Goal: Task Accomplishment & Management: Manage account settings

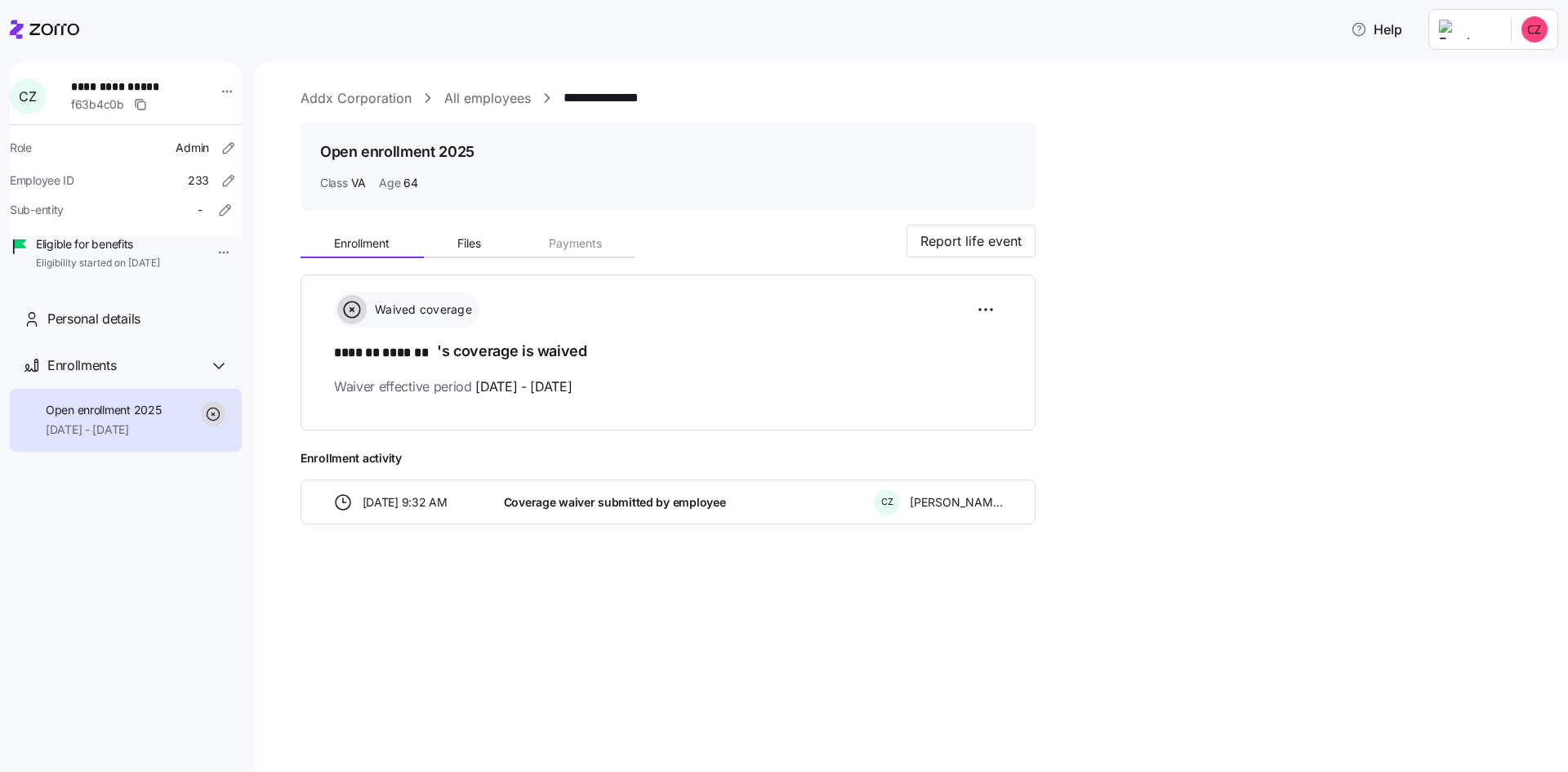
click at [463, 88] on link "All employees" at bounding box center [487, 98] width 86 height 20
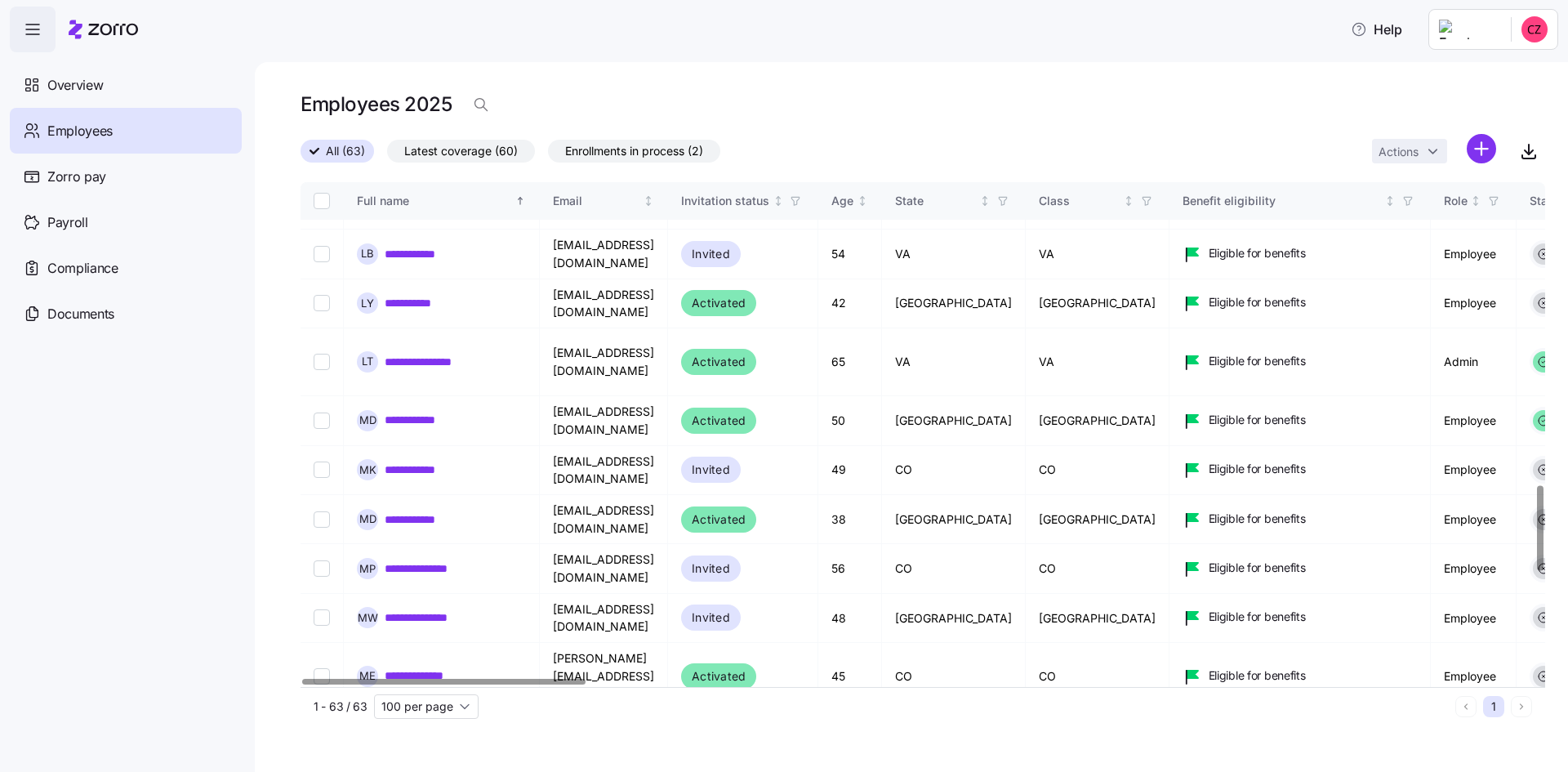
scroll to position [1797, 0]
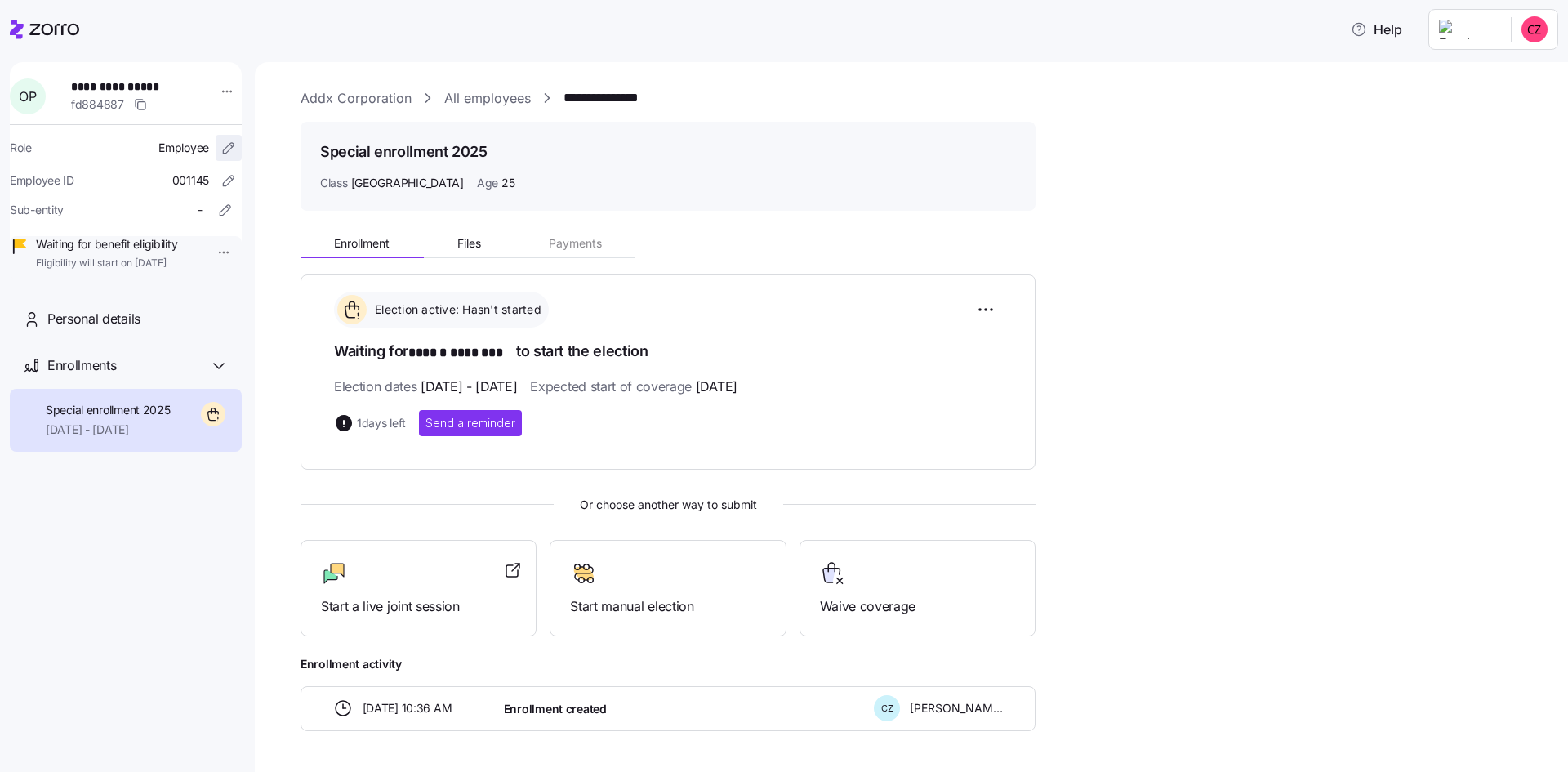
click at [220, 144] on icon "button" at bounding box center [228, 148] width 17 height 17
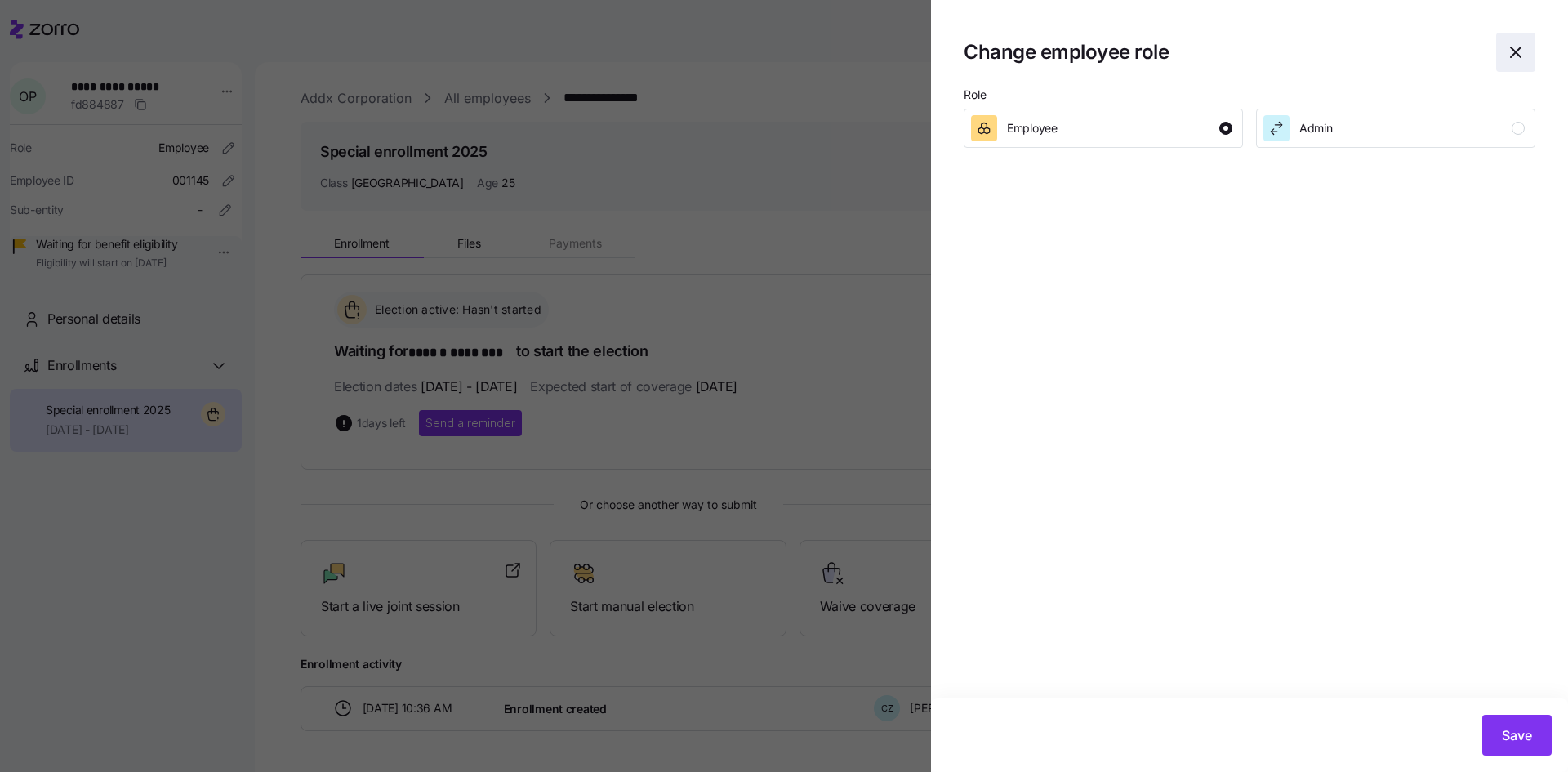
click at [1513, 52] on icon "button" at bounding box center [1516, 51] width 19 height 19
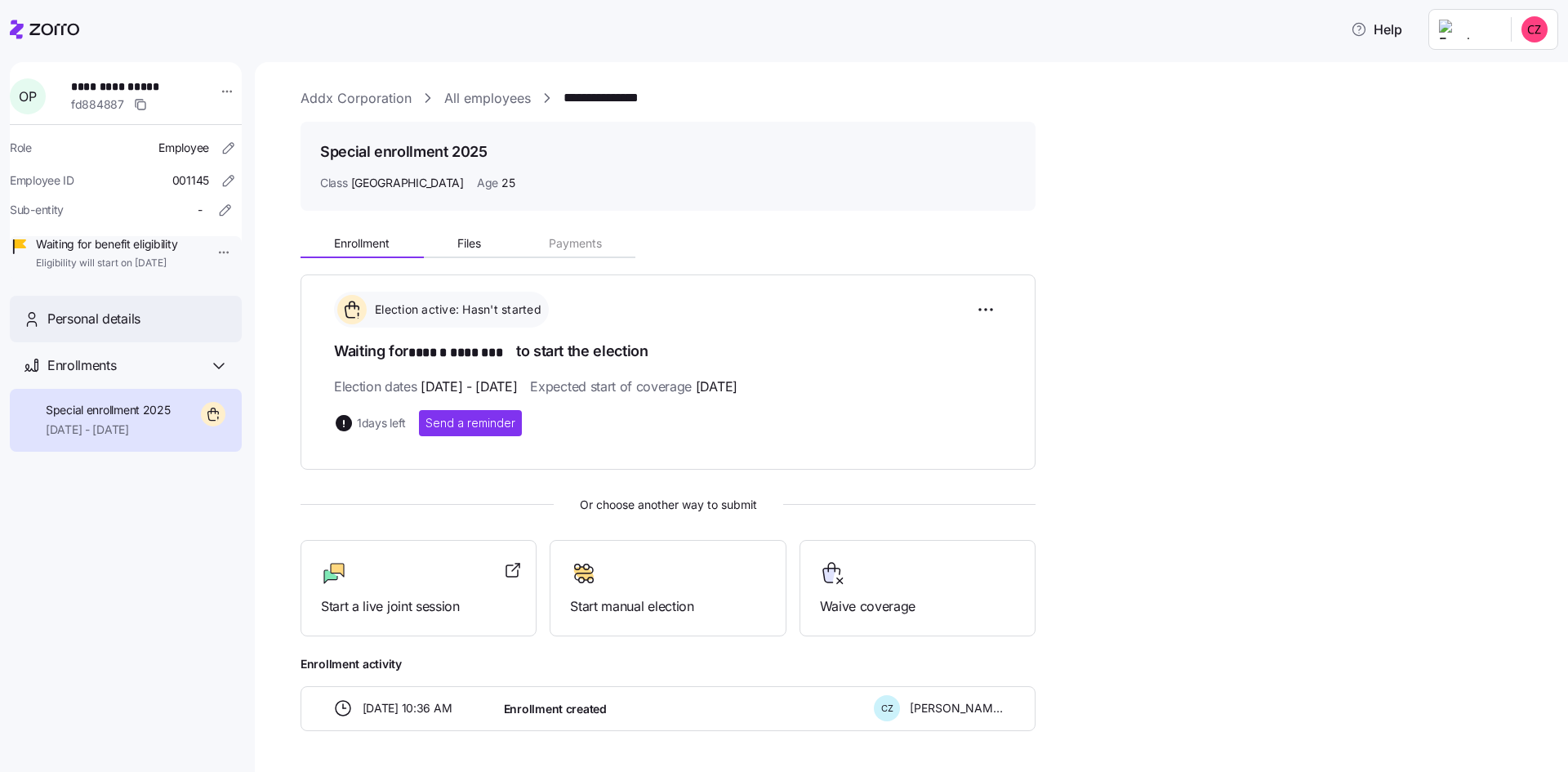
click at [146, 330] on div "Personal details" at bounding box center [139, 319] width 182 height 20
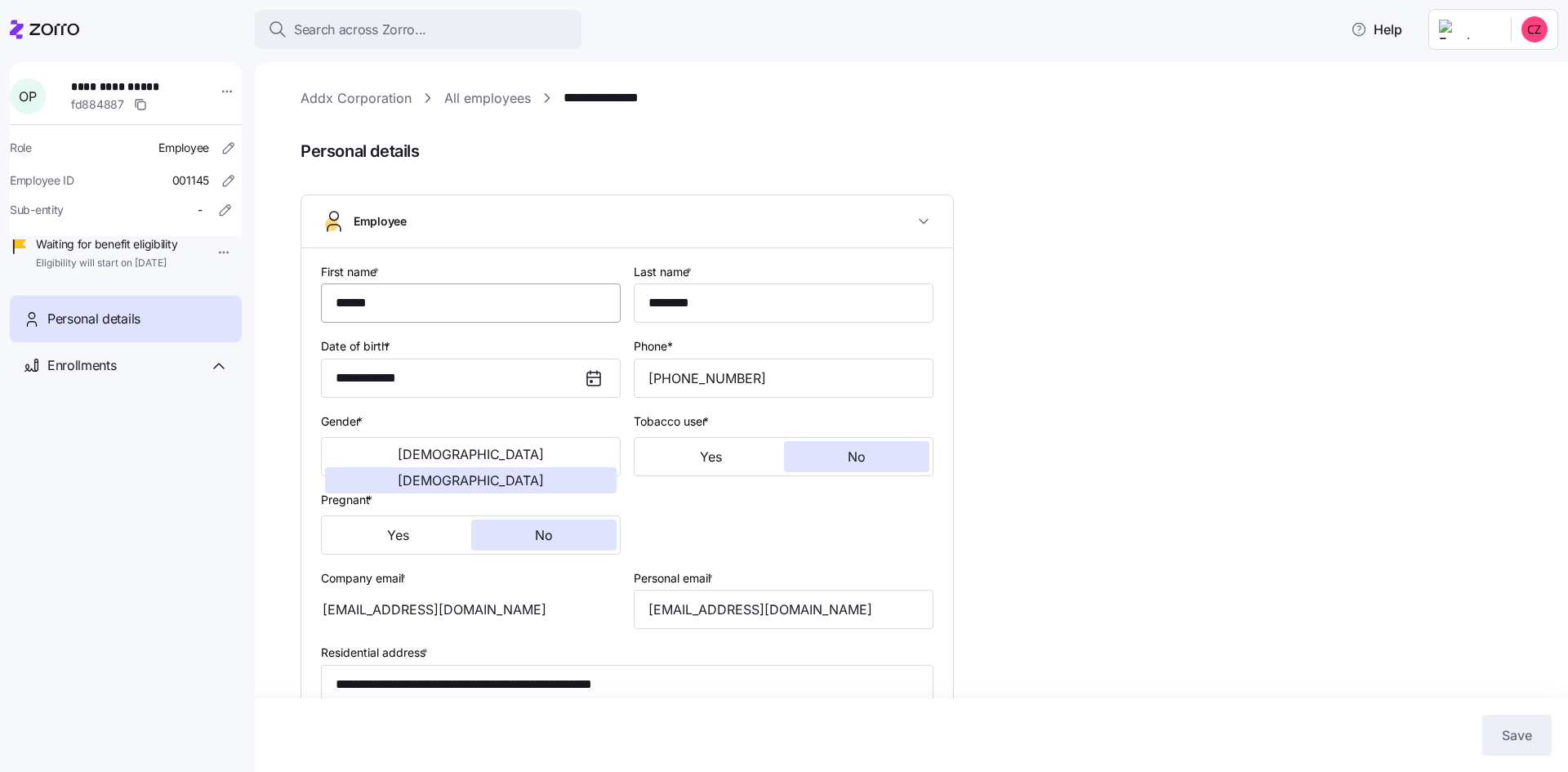
type input "[GEOGRAPHIC_DATA]"
drag, startPoint x: 400, startPoint y: 302, endPoint x: 286, endPoint y: 308, distance: 114.2
click at [288, 309] on div "**********" at bounding box center [911, 418] width 1313 height 710
type input "********"
drag, startPoint x: 717, startPoint y: 307, endPoint x: 606, endPoint y: 310, distance: 111.0
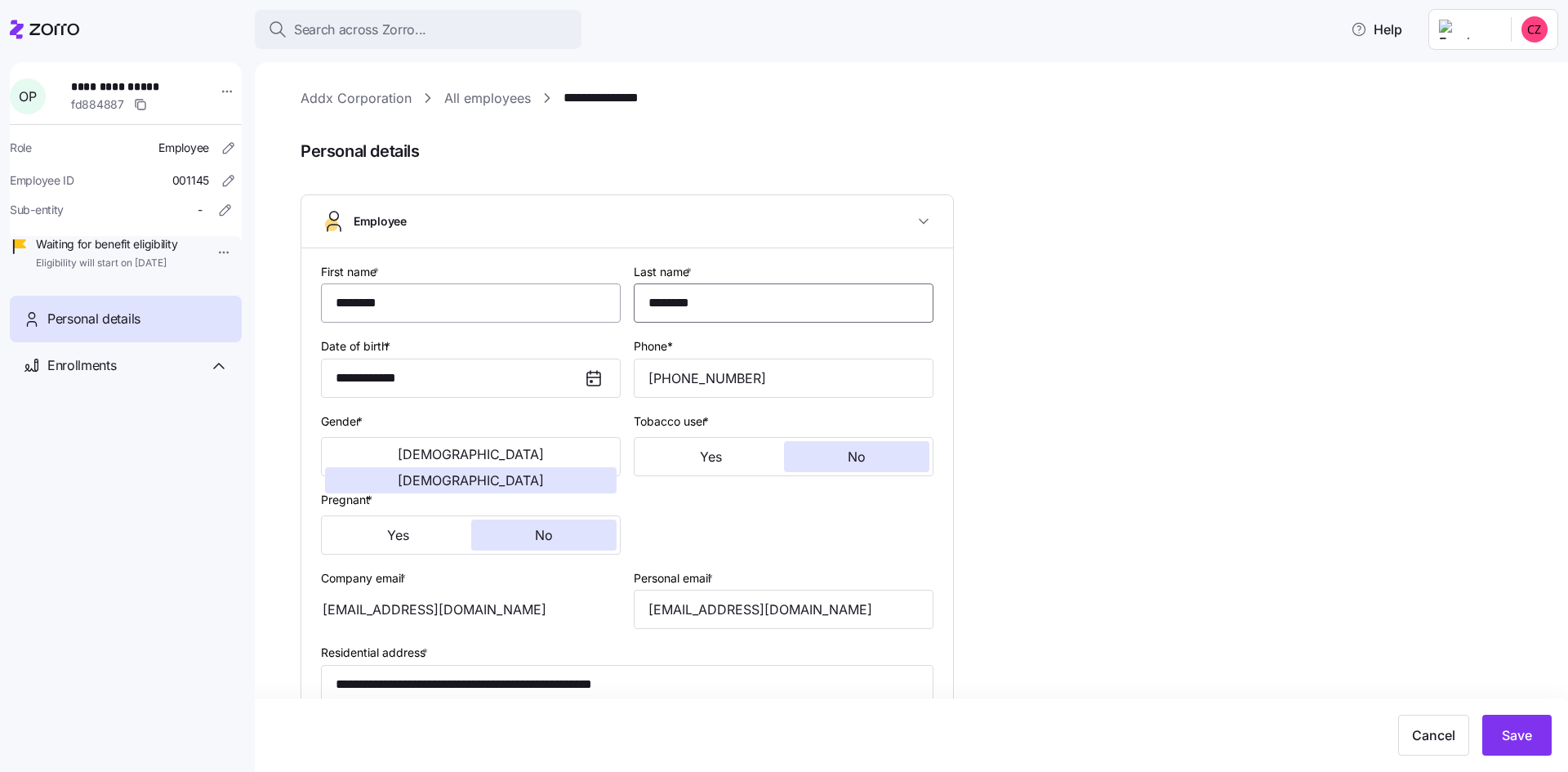
click at [606, 310] on div "**********" at bounding box center [628, 674] width 626 height 837
type input "******"
drag, startPoint x: 1367, startPoint y: 487, endPoint x: 1359, endPoint y: 493, distance: 10.0
click at [1367, 487] on div "**********" at bounding box center [923, 678] width 1245 height 1181
click at [1509, 730] on span "Save" at bounding box center [1517, 735] width 30 height 19
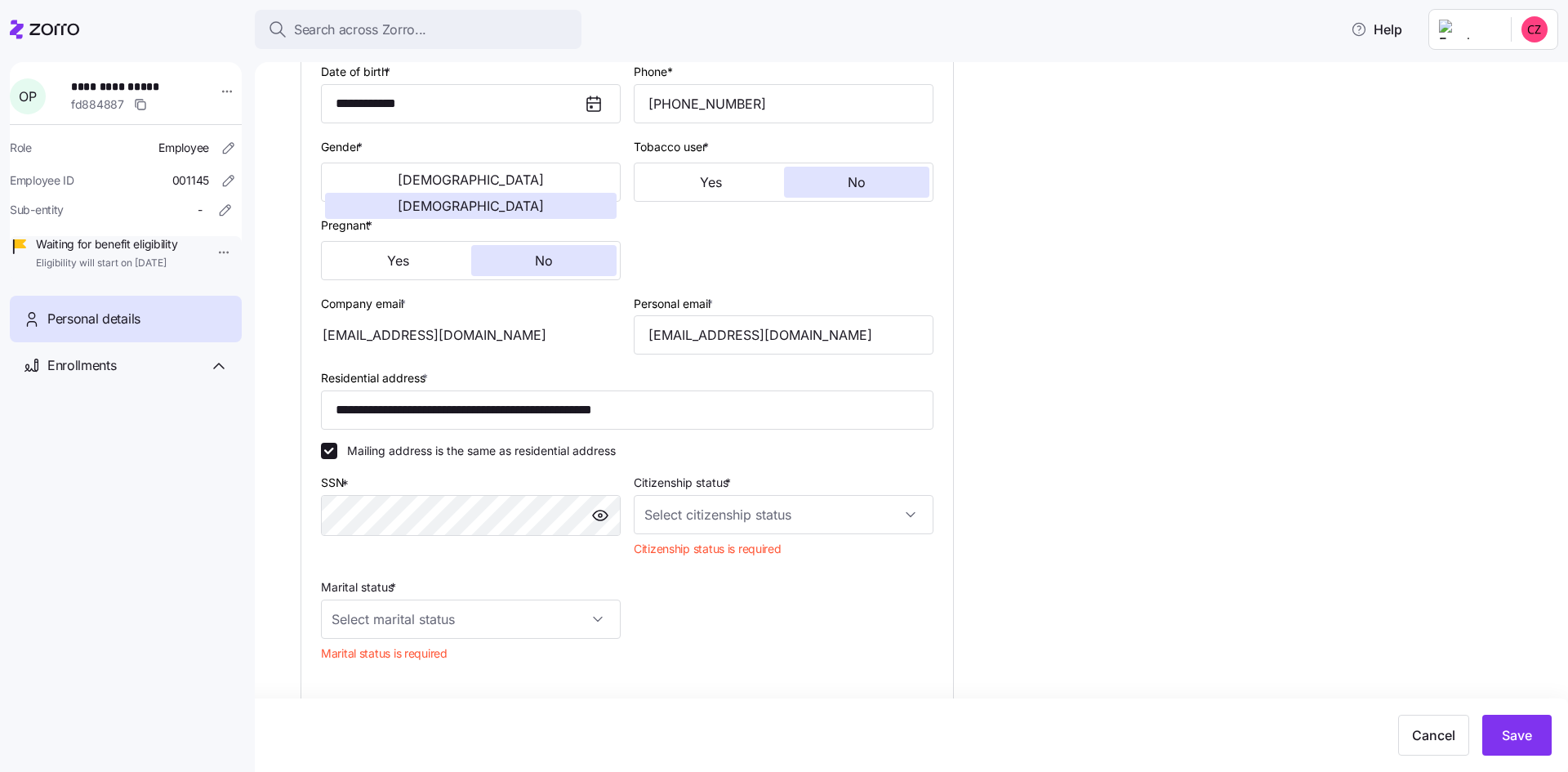
scroll to position [286, 0]
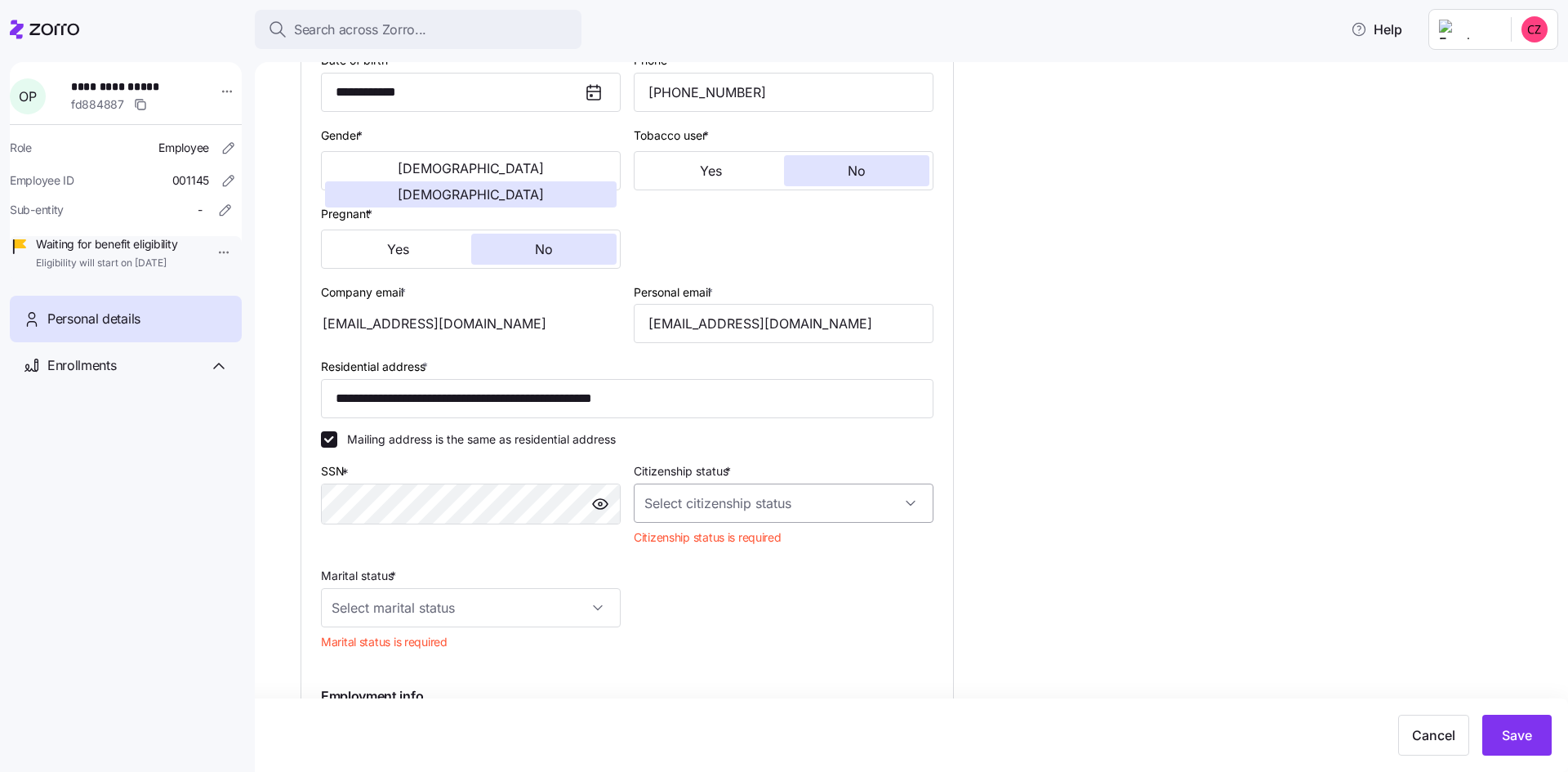
click at [905, 509] on input "Citizenship status *" at bounding box center [784, 503] width 300 height 39
click at [781, 543] on div "US citizen" at bounding box center [784, 553] width 286 height 34
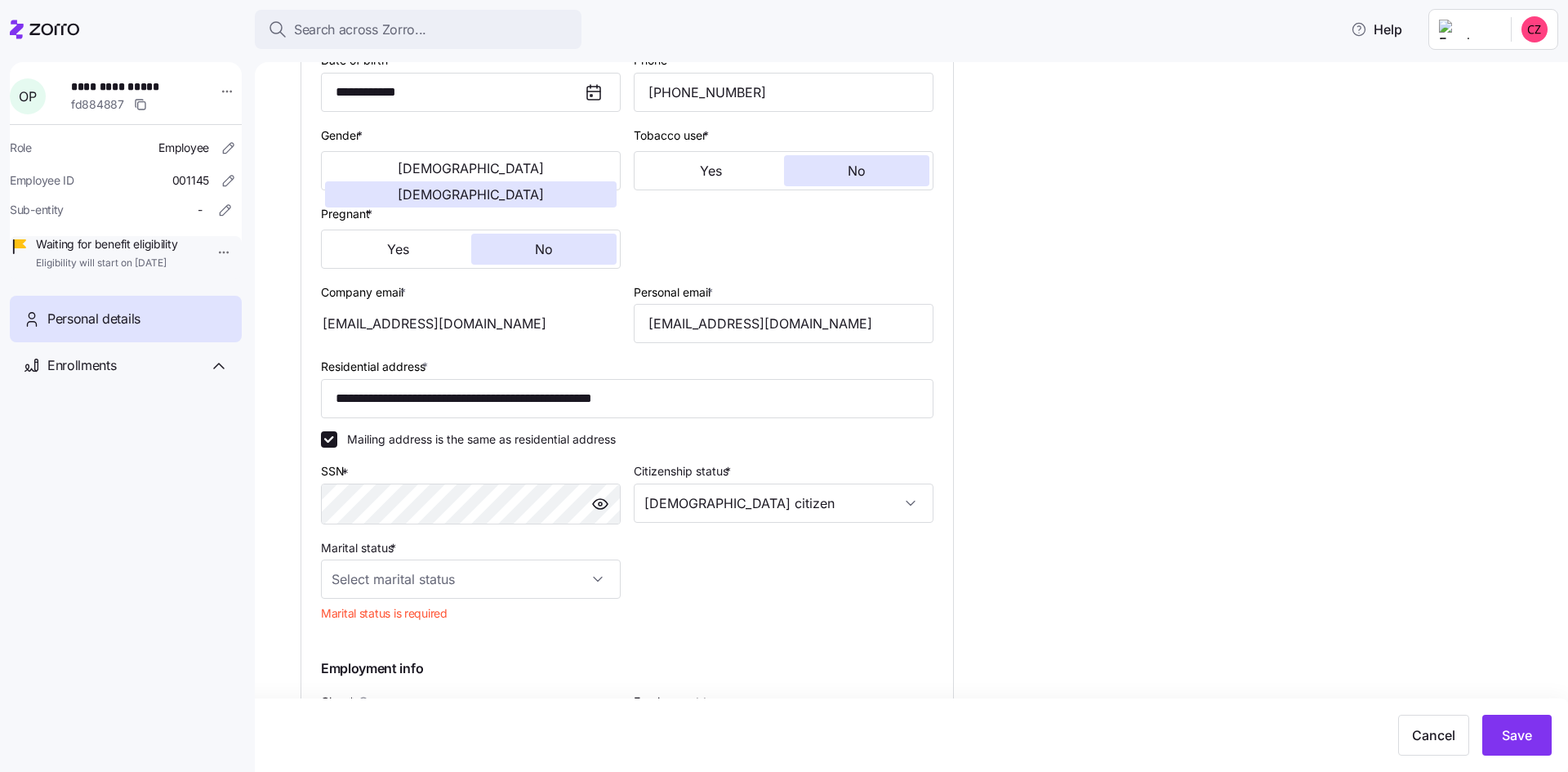
type input "US citizen"
click at [593, 576] on input "Marital status *" at bounding box center [471, 579] width 300 height 39
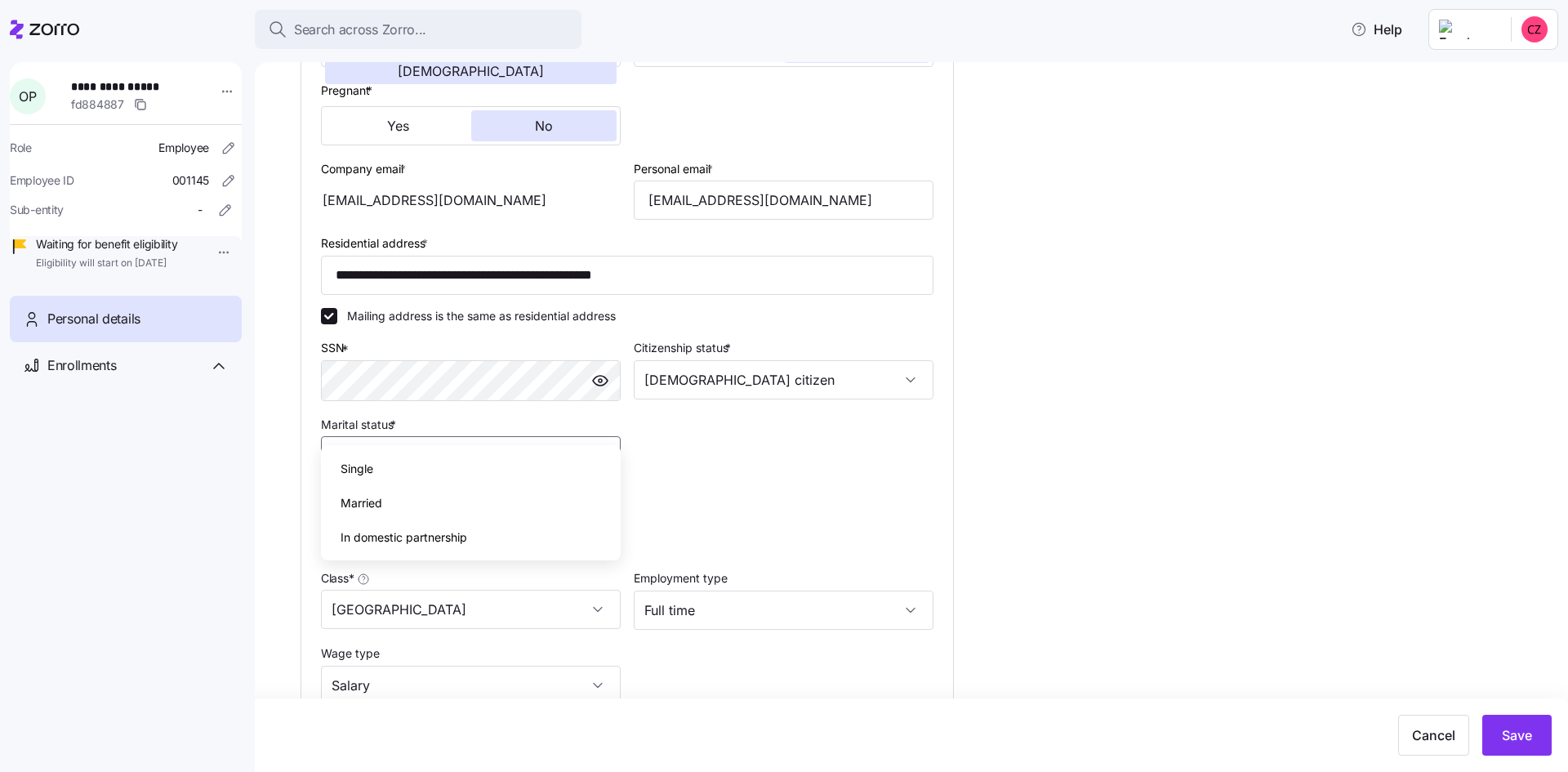
scroll to position [450, 0]
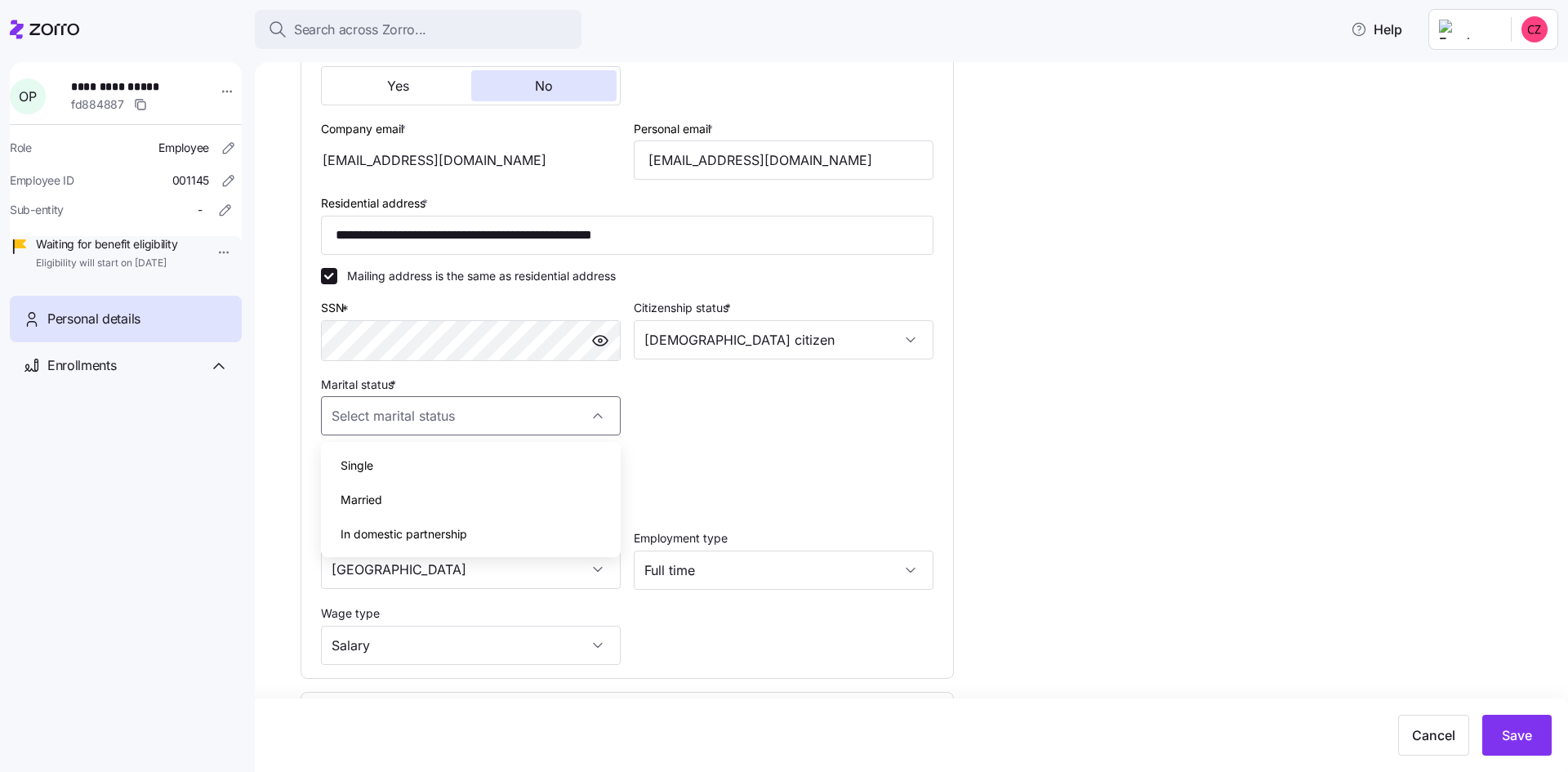
click at [531, 476] on div "Single" at bounding box center [471, 465] width 286 height 34
type input "Single"
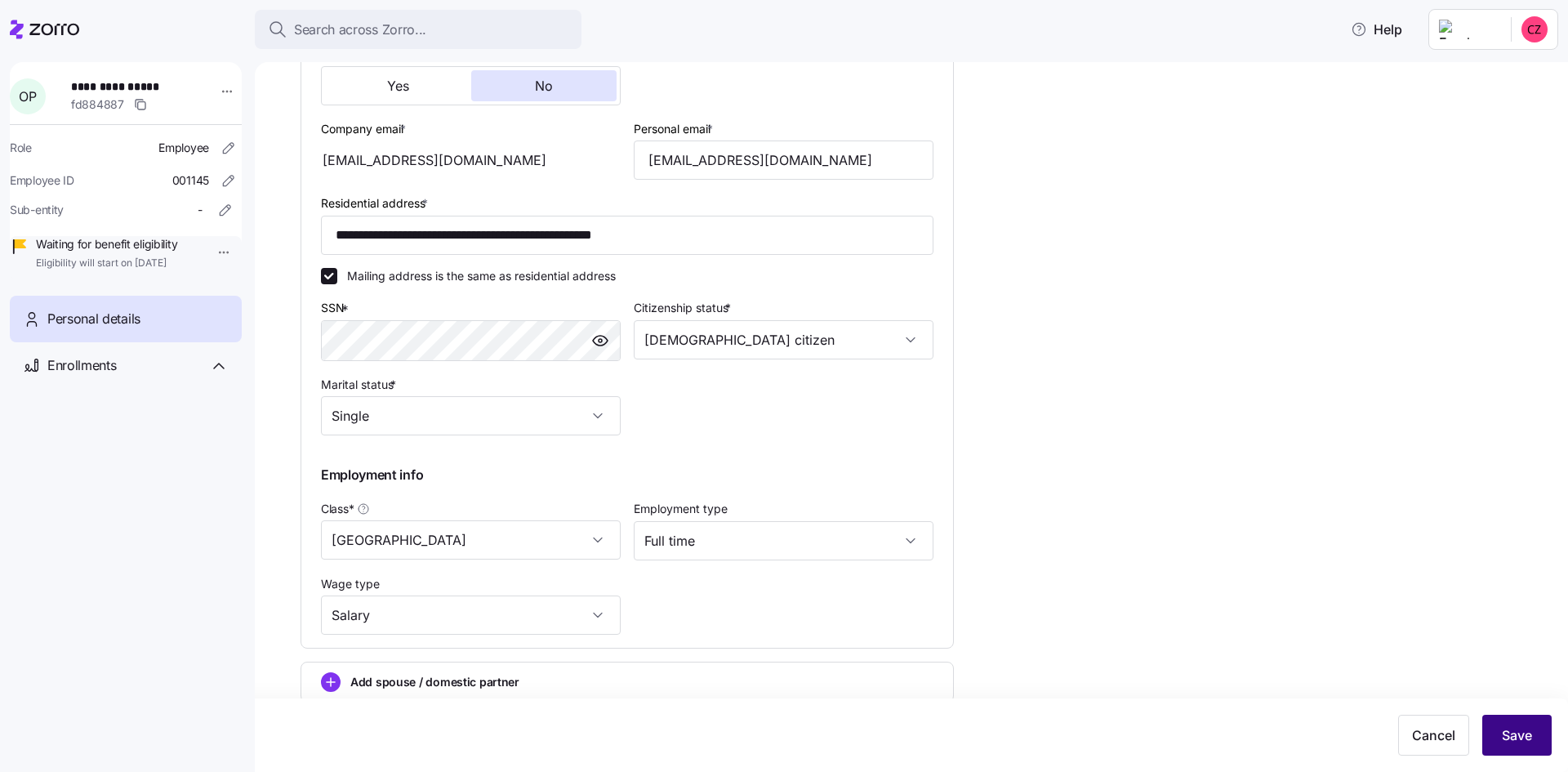
click at [1526, 729] on span "Save" at bounding box center [1517, 735] width 30 height 19
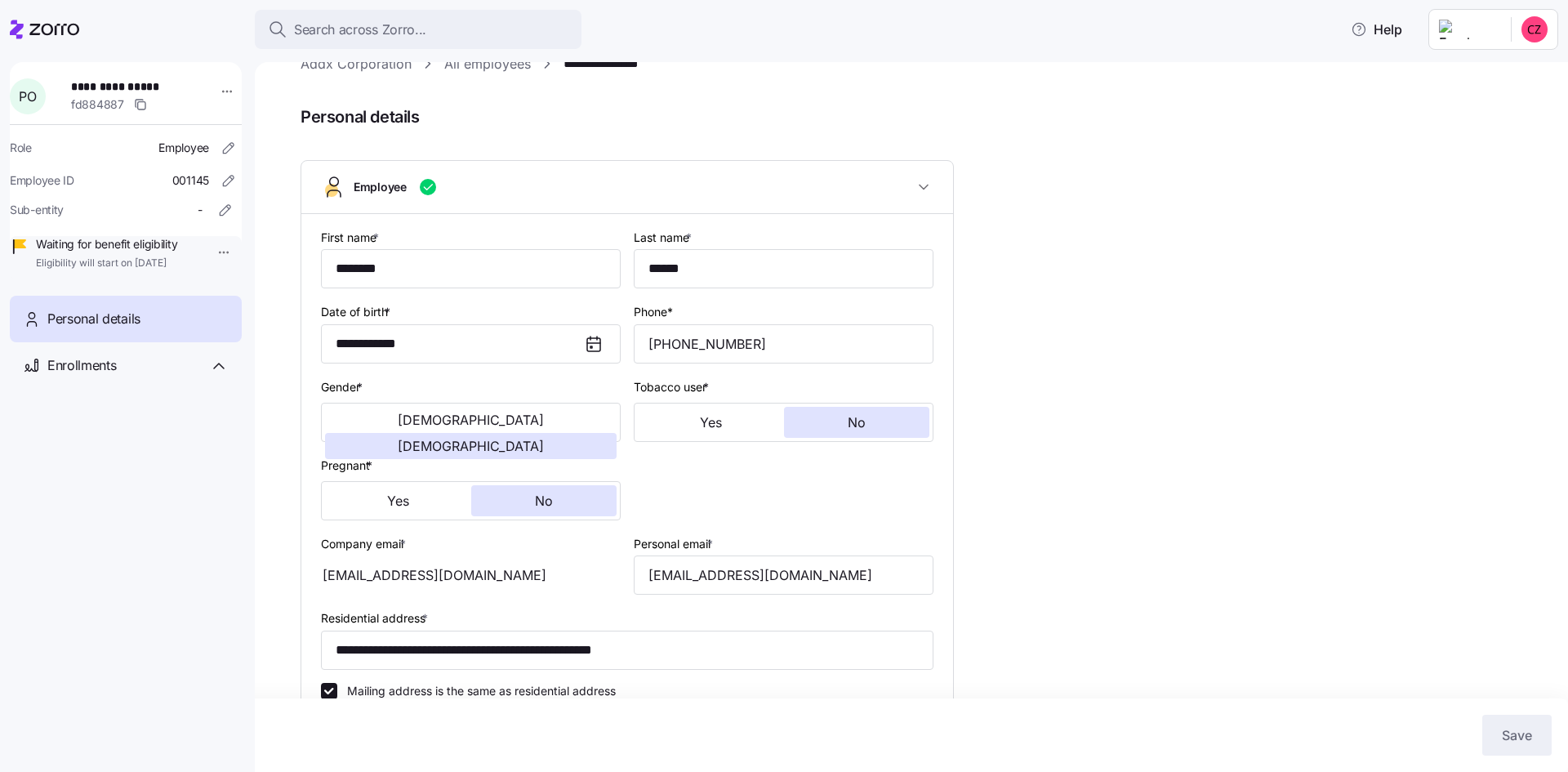
scroll to position [0, 0]
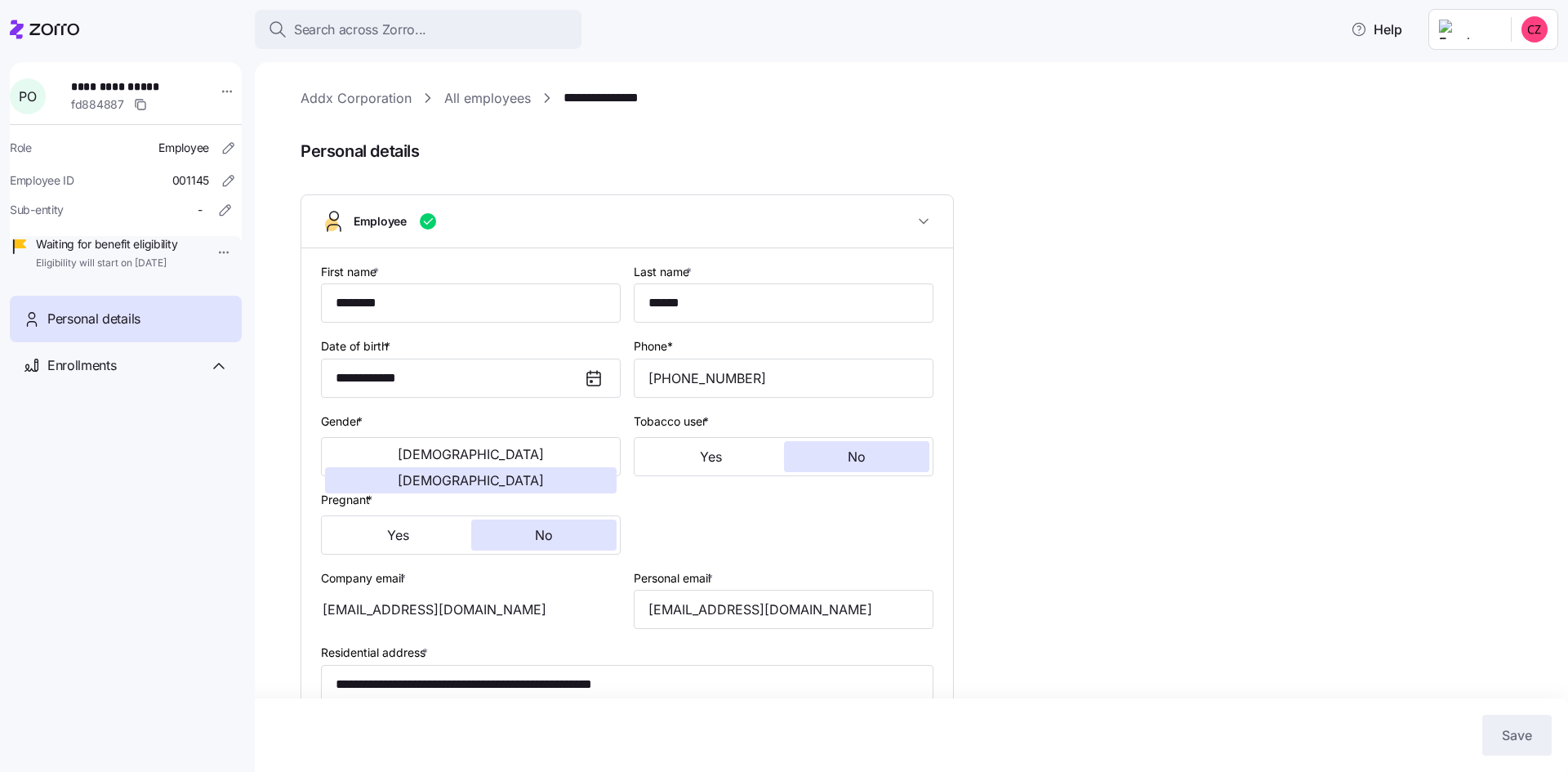
click at [515, 95] on link "All employees" at bounding box center [487, 98] width 86 height 20
type input "[GEOGRAPHIC_DATA]"
click at [381, 99] on link "Addx Corporation" at bounding box center [356, 98] width 111 height 20
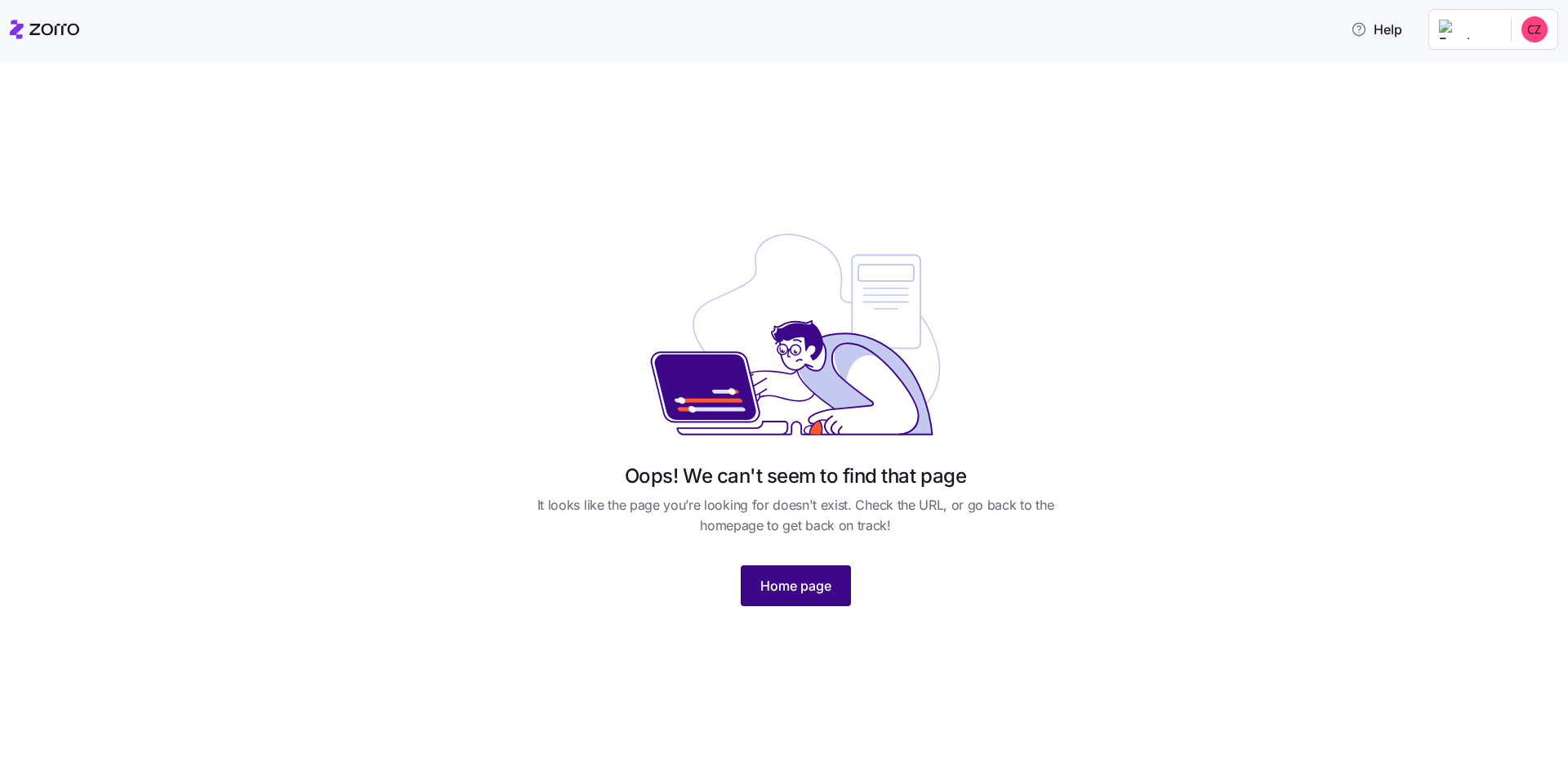
click at [751, 576] on button "Home page" at bounding box center [795, 586] width 110 height 41
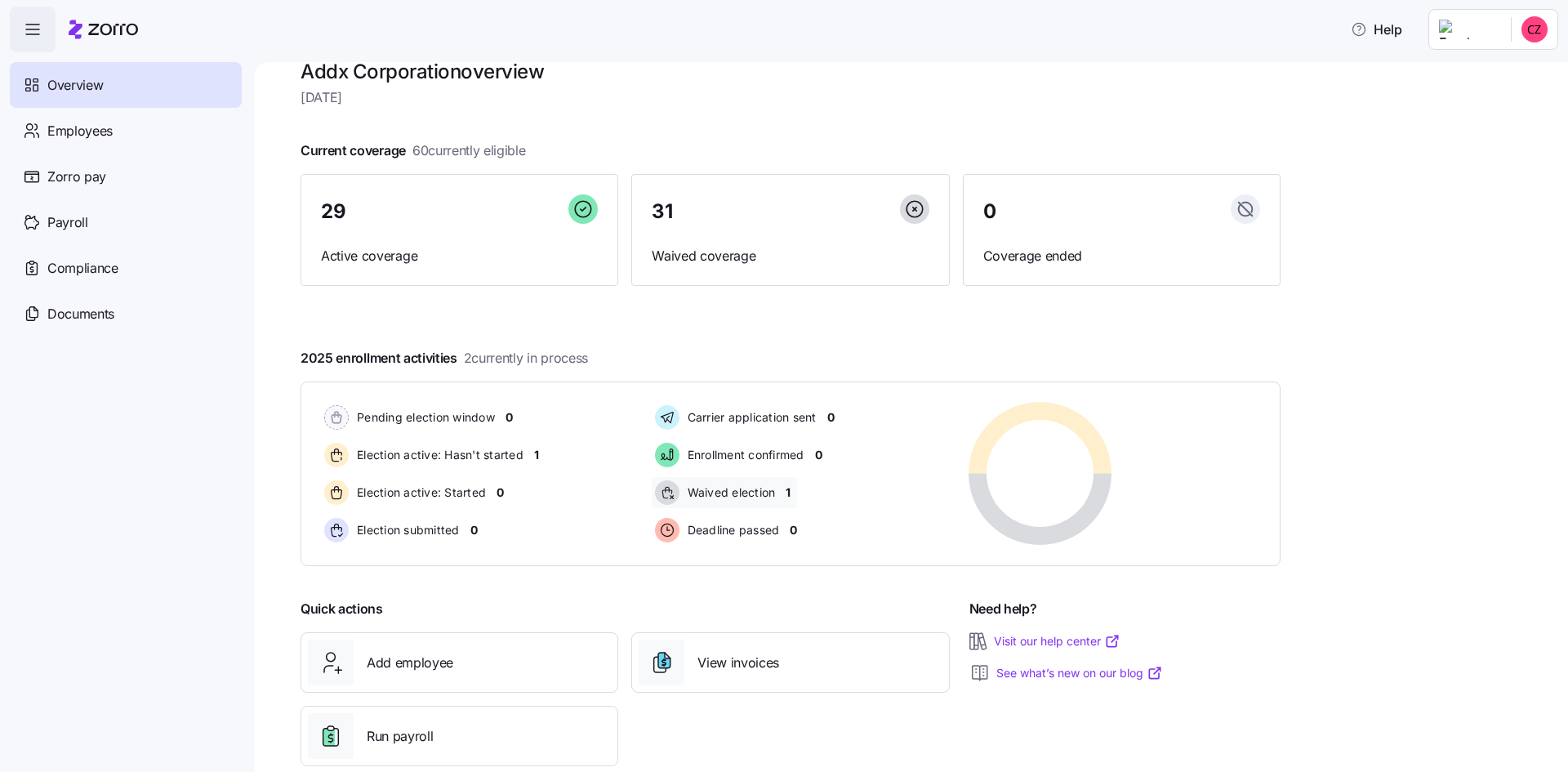
scroll to position [63, 0]
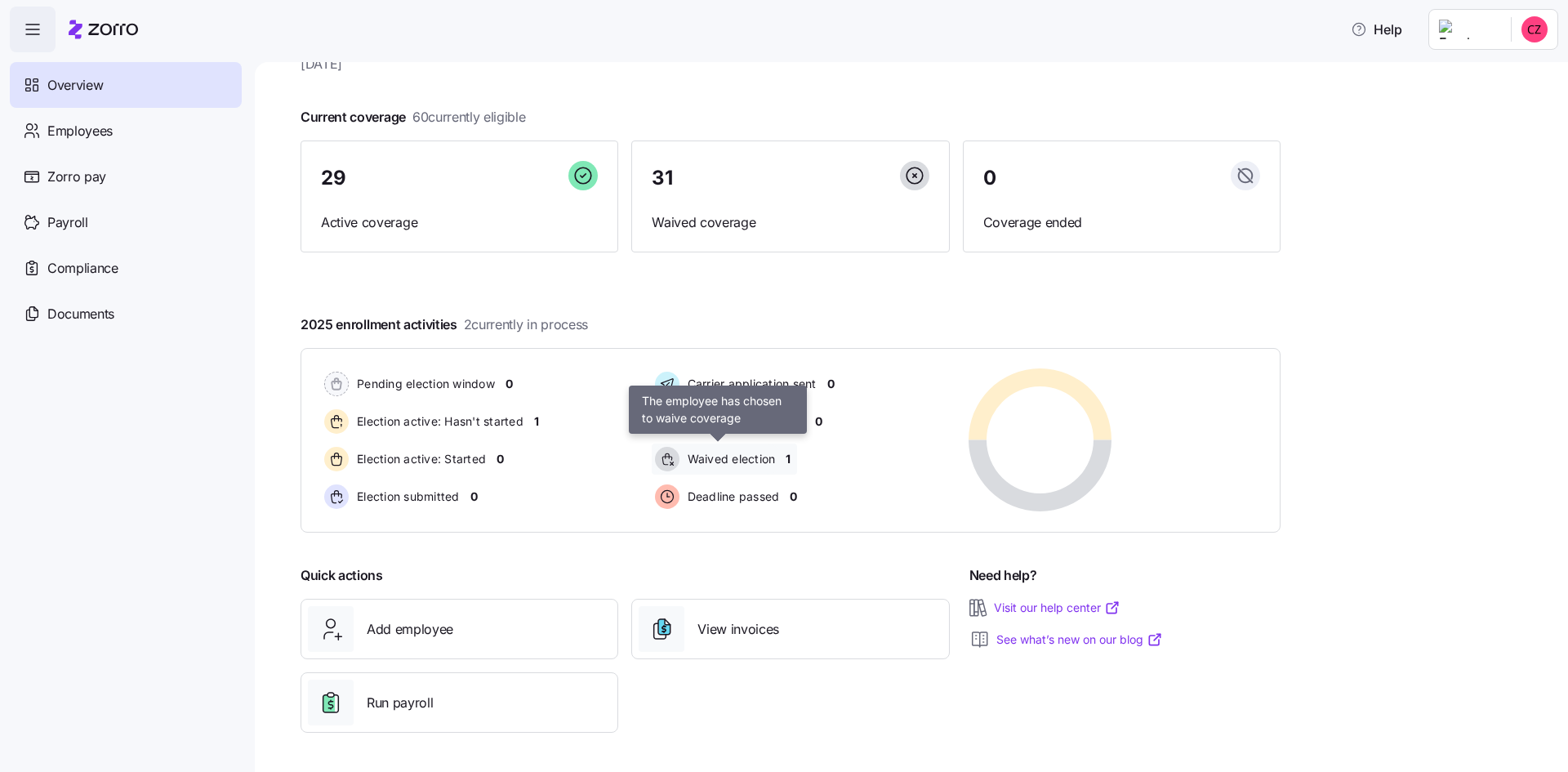
click at [747, 462] on span "Waived election" at bounding box center [728, 459] width 93 height 17
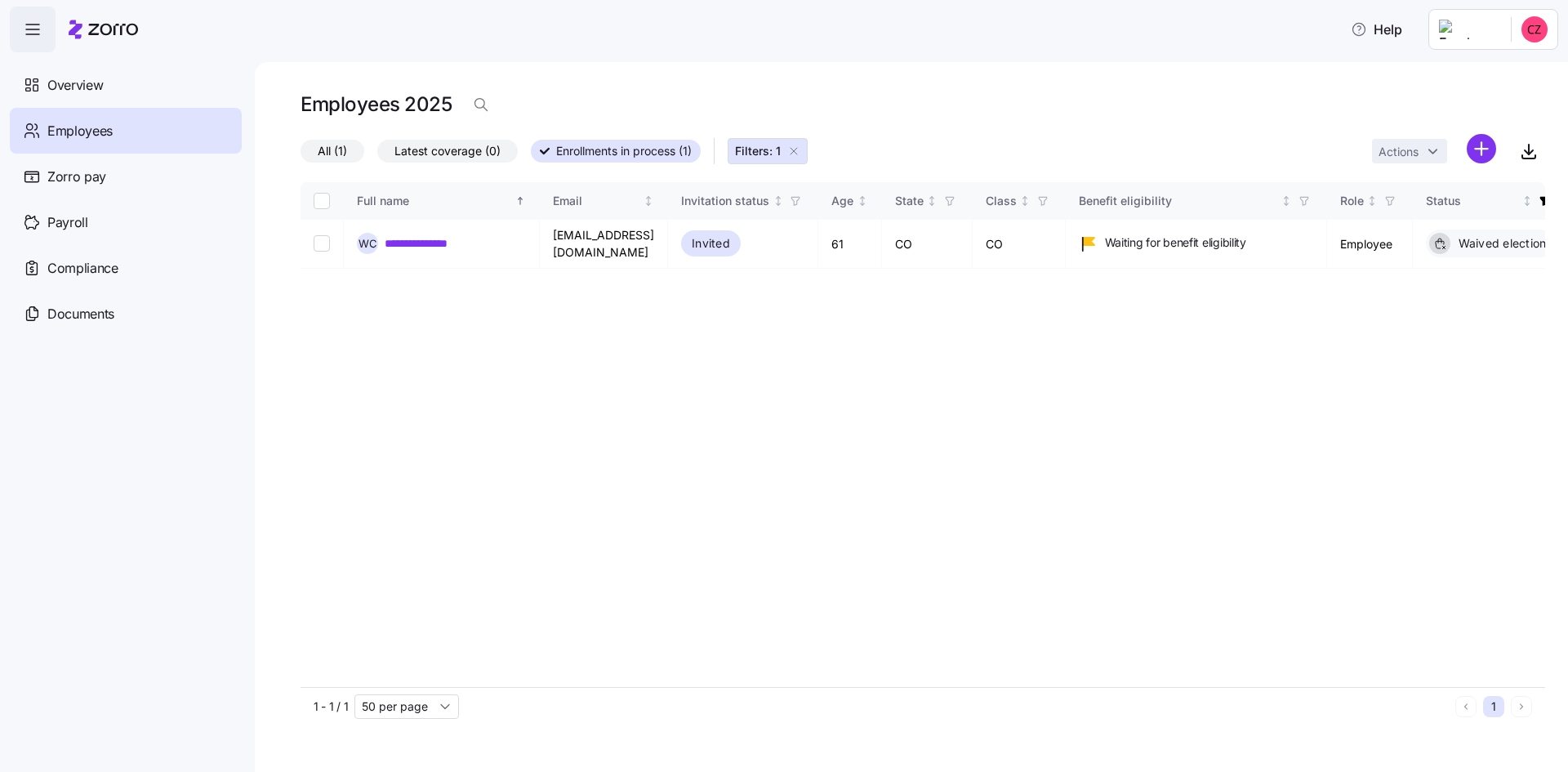
click at [793, 152] on icon "button" at bounding box center [794, 151] width 13 height 13
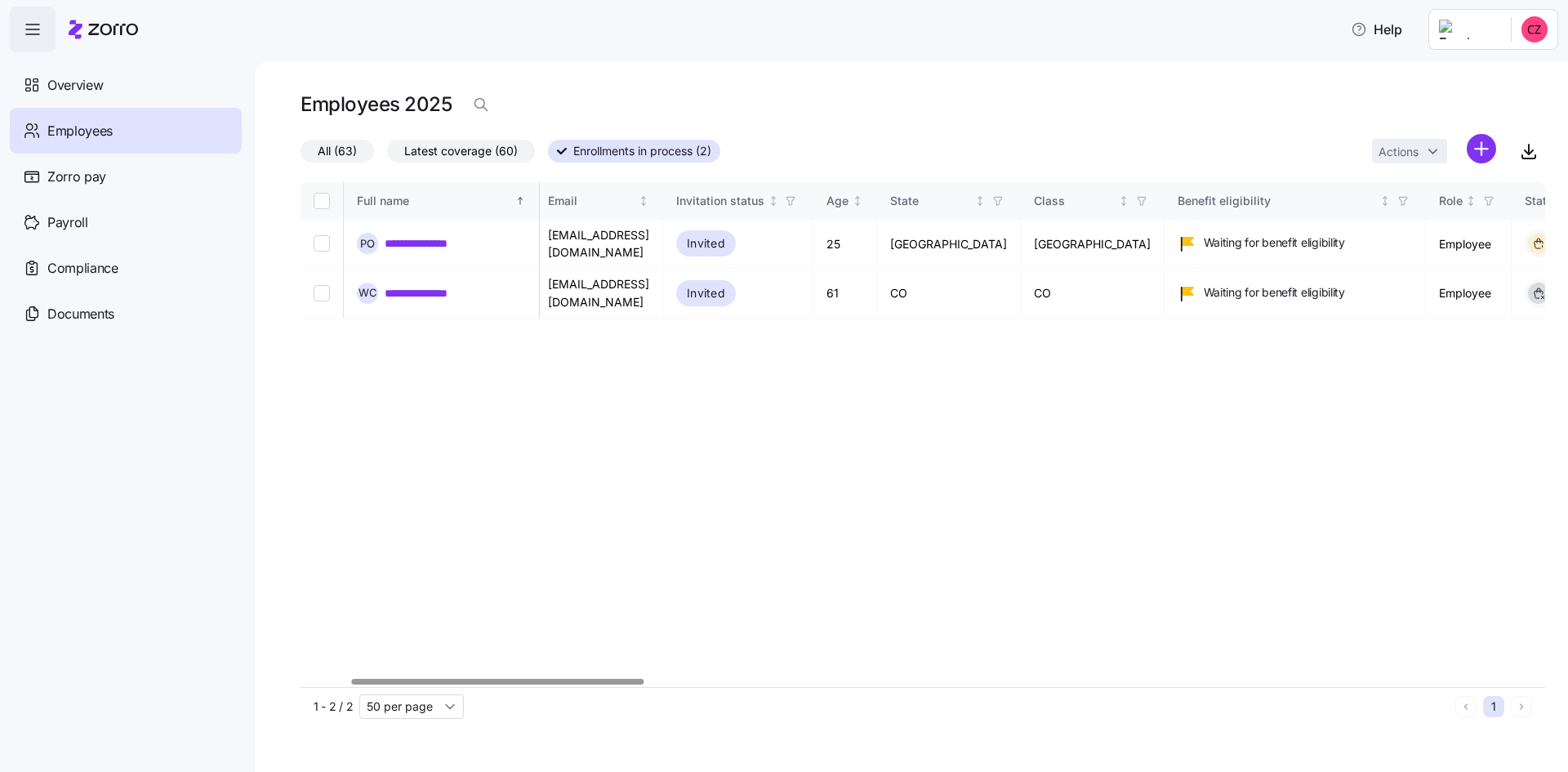
click at [473, 679] on div at bounding box center [498, 682] width 293 height 6
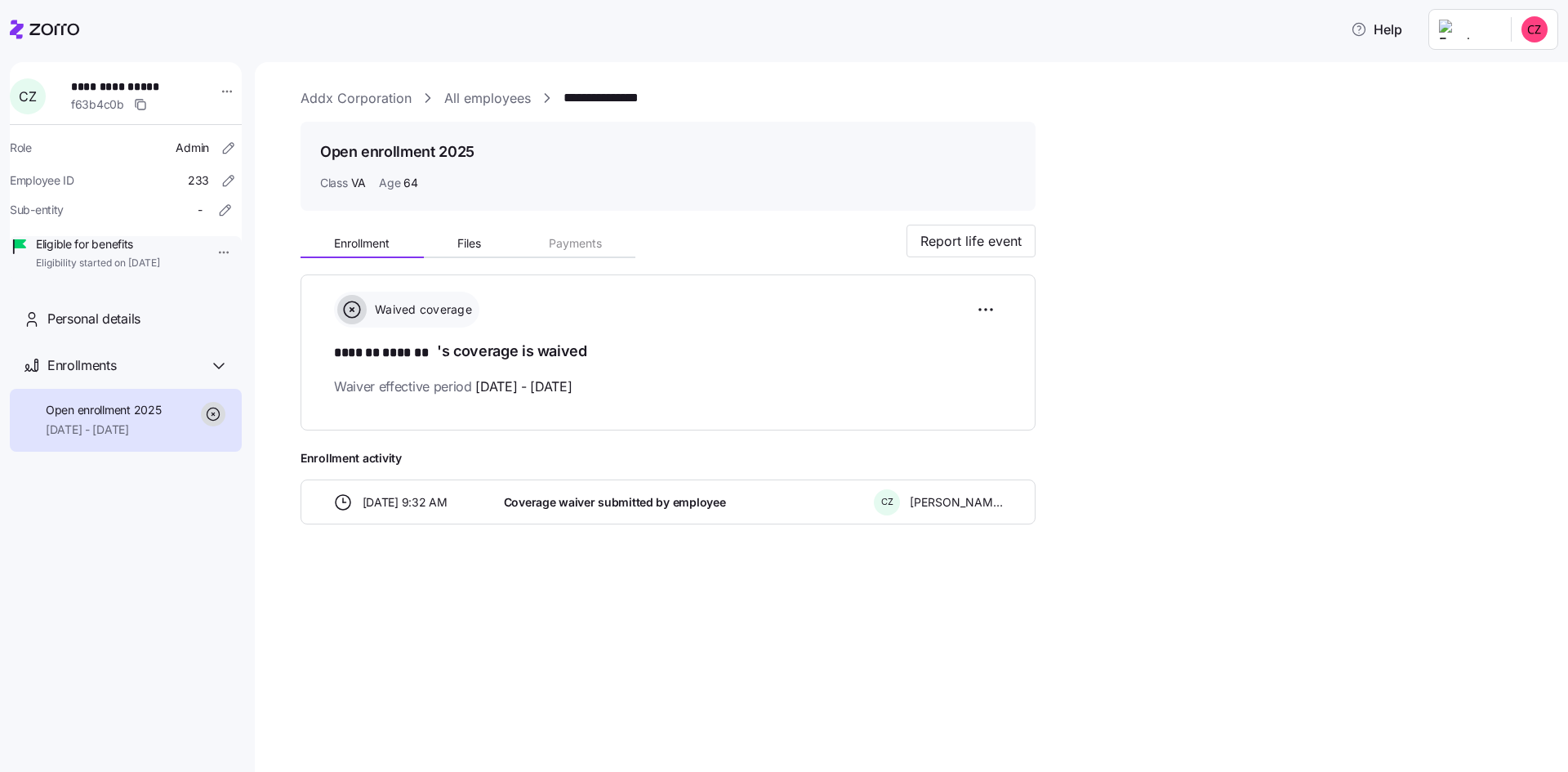
click at [512, 98] on link "All employees" at bounding box center [487, 98] width 86 height 20
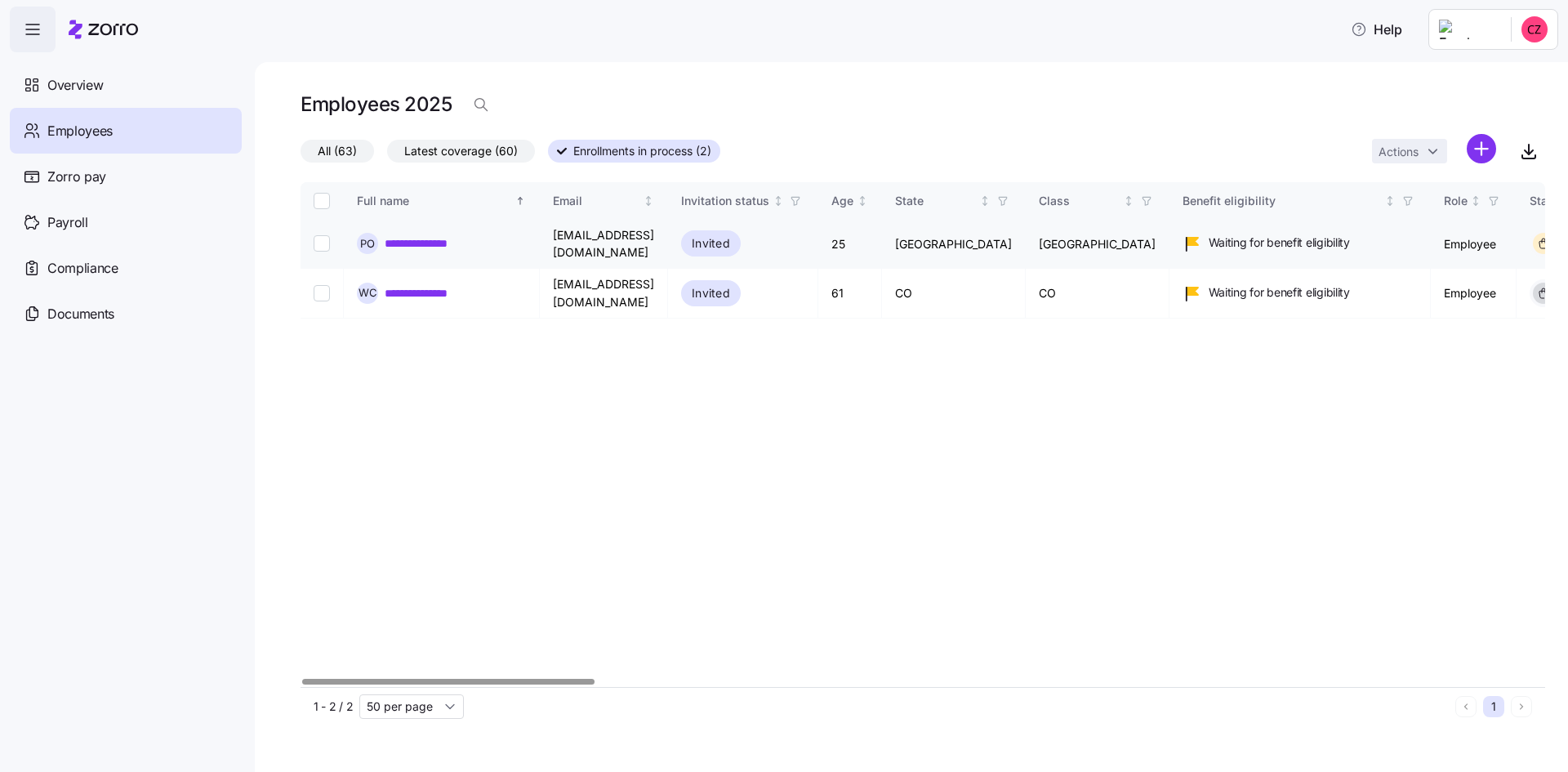
click at [397, 242] on link "**********" at bounding box center [432, 243] width 95 height 17
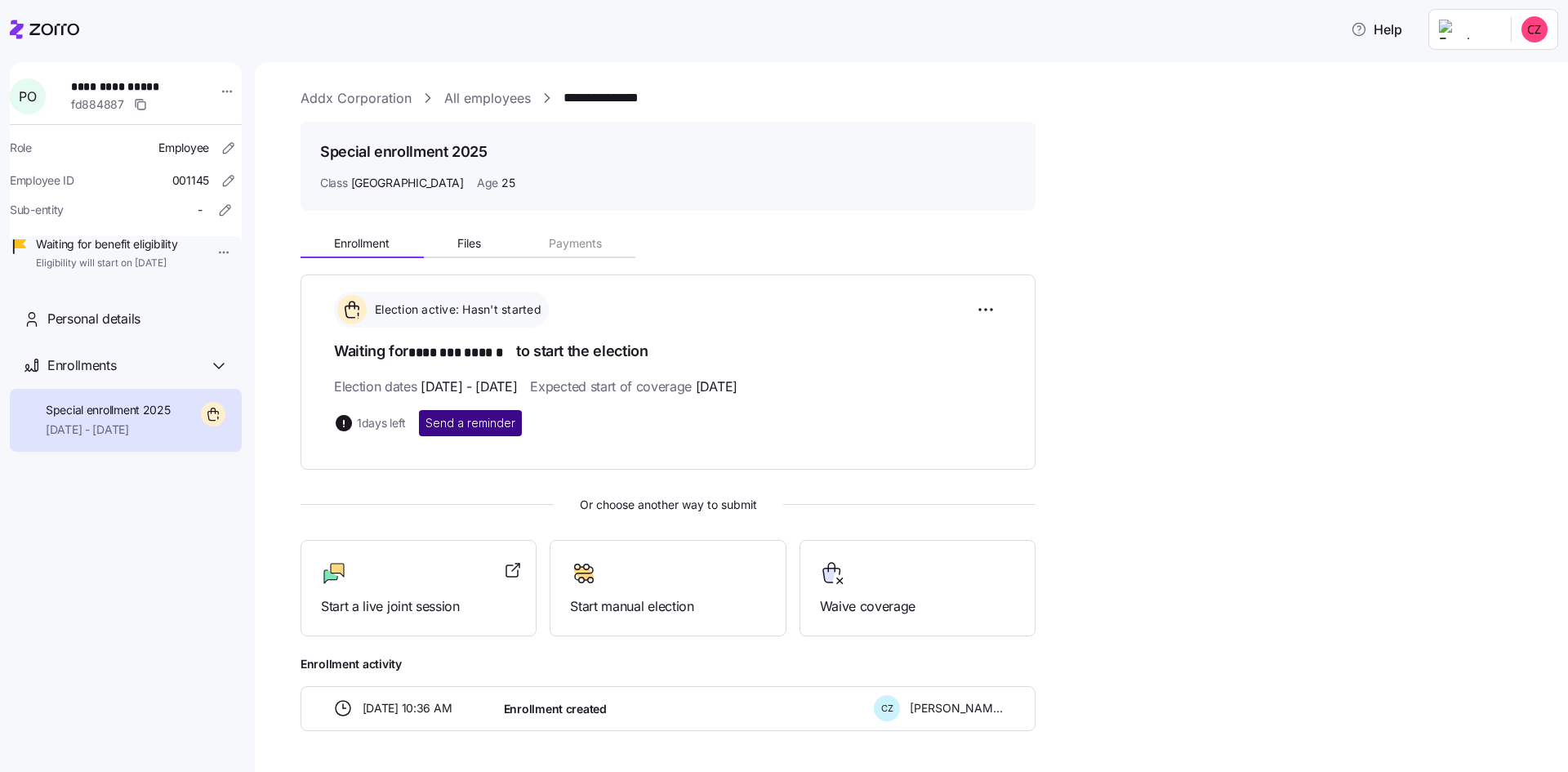
click at [492, 419] on span "Send a reminder" at bounding box center [471, 423] width 90 height 17
